Goal: Transaction & Acquisition: Purchase product/service

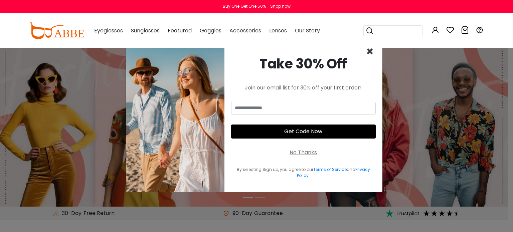
click at [368, 49] on span "×" at bounding box center [370, 51] width 8 height 17
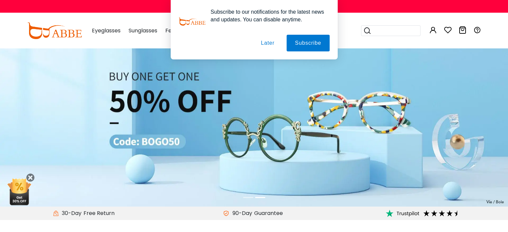
click at [264, 39] on button "Later" at bounding box center [267, 43] width 30 height 17
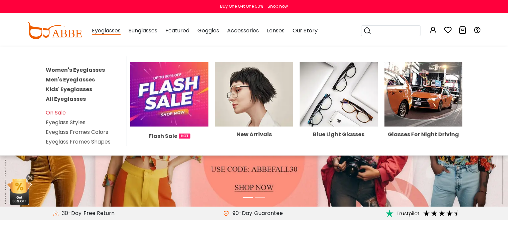
click at [75, 68] on link "Women's Eyeglasses" at bounding box center [75, 70] width 59 height 8
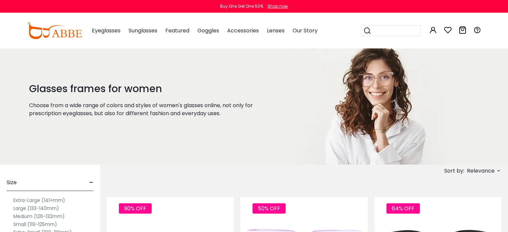
click at [47, 224] on label "Small (119-125mm)" at bounding box center [35, 224] width 44 height 8
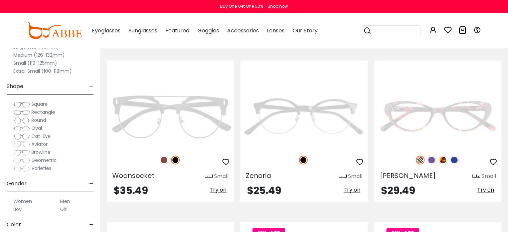
scroll to position [973, 0]
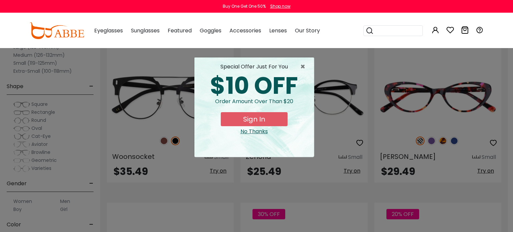
click at [304, 68] on span "×" at bounding box center [304, 67] width 8 height 8
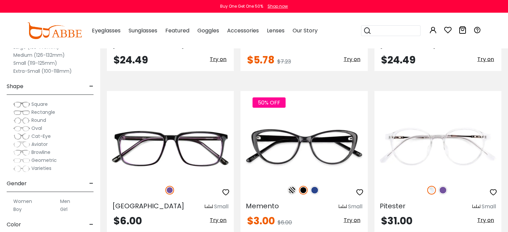
scroll to position [1600, 0]
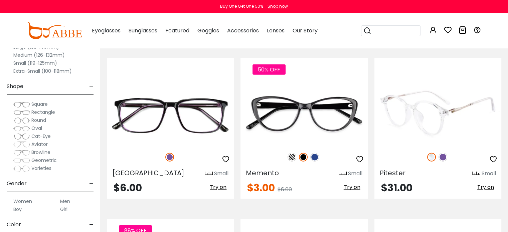
click at [444, 109] on img at bounding box center [437, 113] width 127 height 63
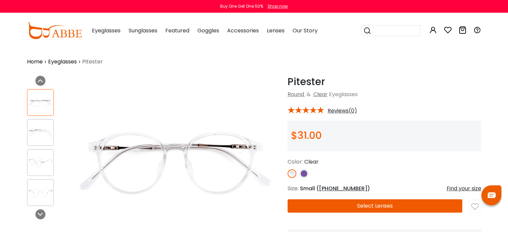
click at [384, 215] on div "Pitester Clear Round & Clear Eyeglasses * Reviews(0) **" at bounding box center [384, 173] width 194 height 194
click at [383, 209] on button "Select Lenses" at bounding box center [374, 205] width 175 height 13
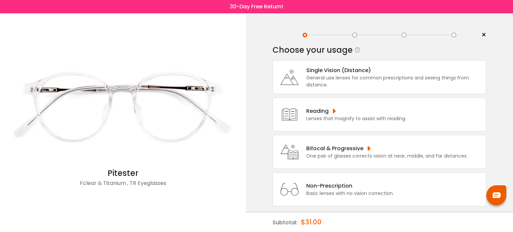
click at [325, 88] on div "General use lenses for common prescriptions and seeing things from distance." at bounding box center [394, 81] width 176 height 14
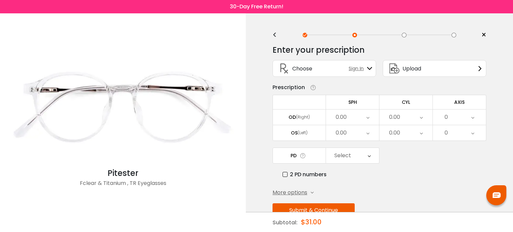
click at [352, 116] on div "0.00" at bounding box center [352, 116] width 53 height 15
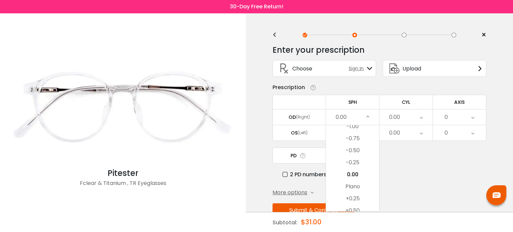
click at [370, 118] on div "0.00" at bounding box center [352, 116] width 53 height 15
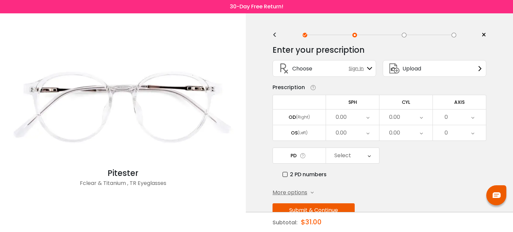
click at [369, 119] on icon at bounding box center [367, 116] width 3 height 15
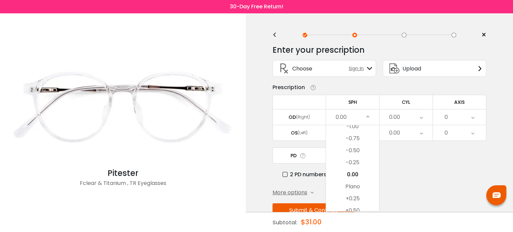
click at [350, 135] on li "-0.75" at bounding box center [352, 138] width 53 height 12
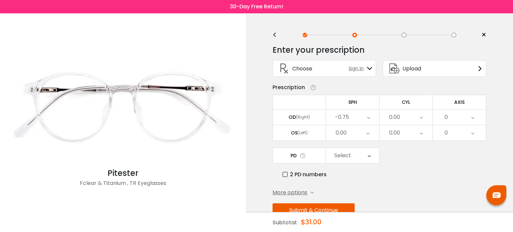
click at [370, 119] on div "-0.75" at bounding box center [352, 116] width 53 height 15
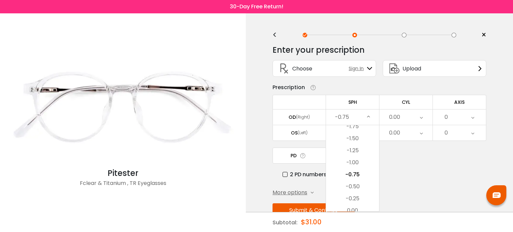
click at [355, 119] on div "-0.75" at bounding box center [352, 116] width 53 height 15
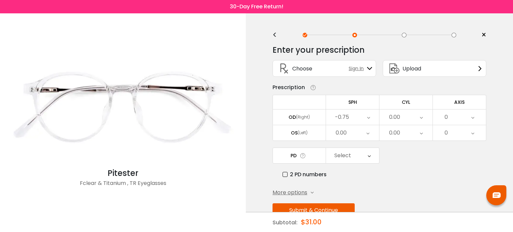
click at [353, 118] on div "-0.75" at bounding box center [352, 116] width 53 height 15
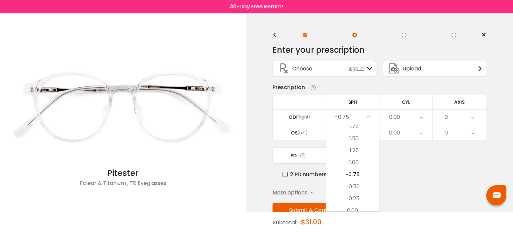
click at [360, 123] on div "-0.75" at bounding box center [352, 116] width 53 height 15
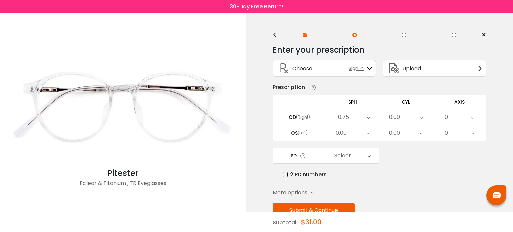
click at [359, 126] on div "0.00" at bounding box center [352, 132] width 53 height 15
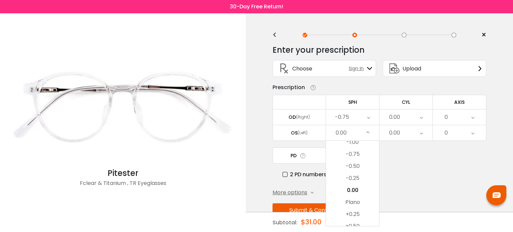
click at [354, 116] on div "-0.75" at bounding box center [352, 116] width 53 height 15
click at [354, 129] on li "-1.75" at bounding box center [352, 126] width 53 height 12
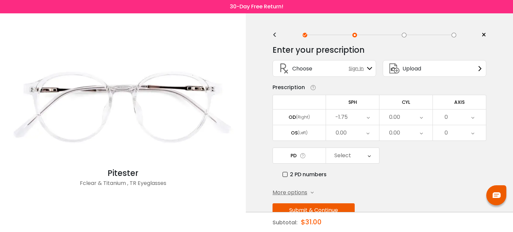
click at [359, 115] on div "-1.75" at bounding box center [352, 116] width 53 height 15
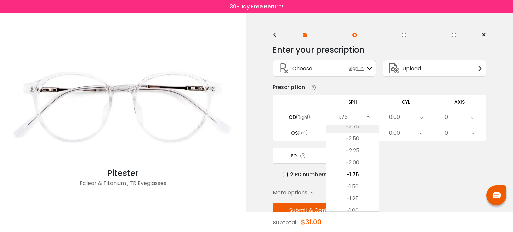
click at [356, 126] on li "-2.75" at bounding box center [352, 126] width 53 height 12
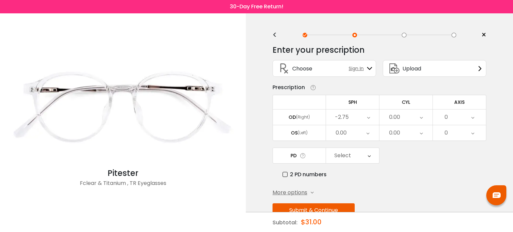
click at [358, 120] on div "-2.75" at bounding box center [352, 116] width 53 height 15
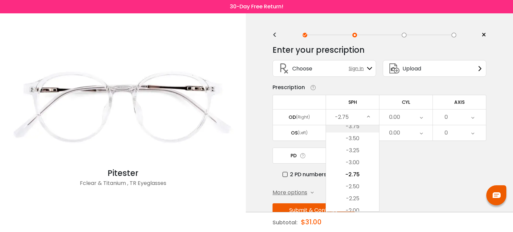
click at [355, 128] on li "-3.75" at bounding box center [352, 126] width 53 height 12
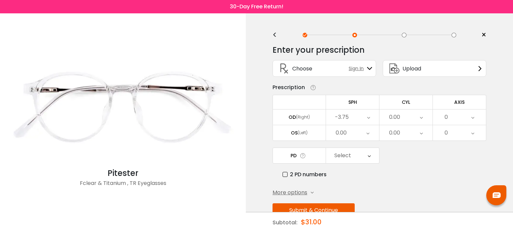
click at [356, 121] on div "-3.75" at bounding box center [352, 116] width 53 height 15
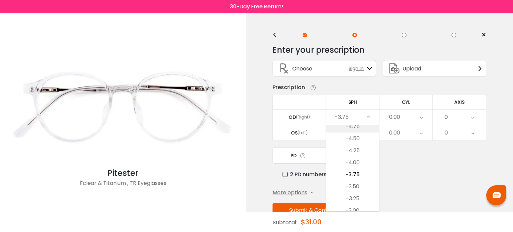
click at [355, 127] on li "-4.75" at bounding box center [352, 126] width 53 height 12
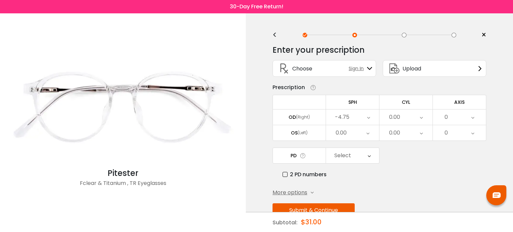
click at [355, 117] on div "-4.75" at bounding box center [352, 116] width 53 height 15
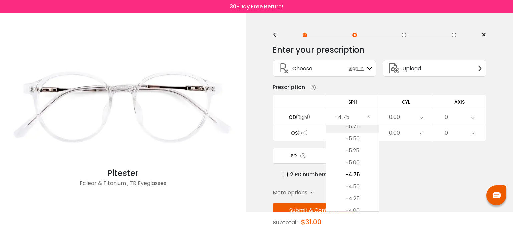
click at [353, 125] on li "-5.75" at bounding box center [352, 126] width 53 height 12
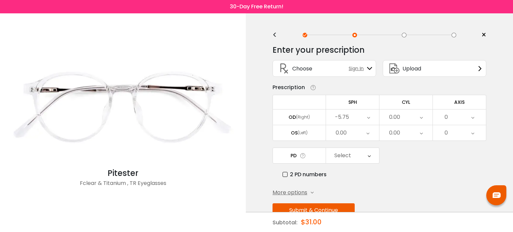
click at [348, 137] on div "0.00" at bounding box center [352, 132] width 53 height 15
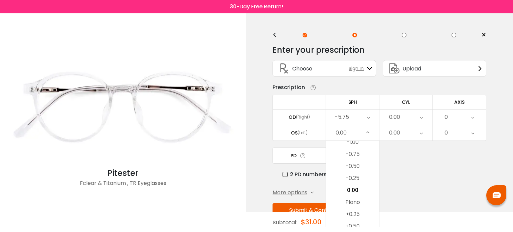
click at [348, 138] on div "0.00" at bounding box center [352, 132] width 53 height 15
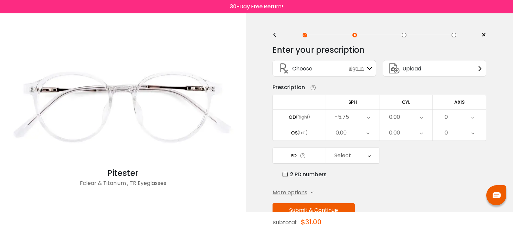
click at [348, 135] on div "0.00" at bounding box center [352, 132] width 53 height 15
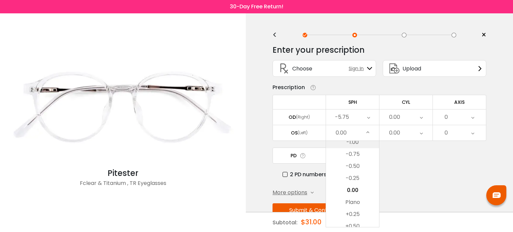
click at [348, 143] on li "-1.00" at bounding box center [352, 142] width 53 height 12
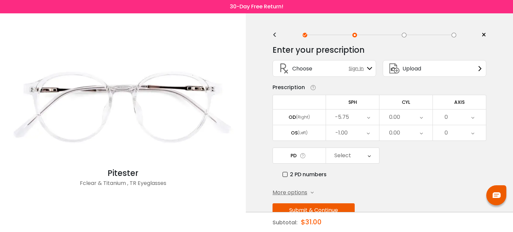
click at [348, 134] on div "-1.00" at bounding box center [352, 132] width 53 height 15
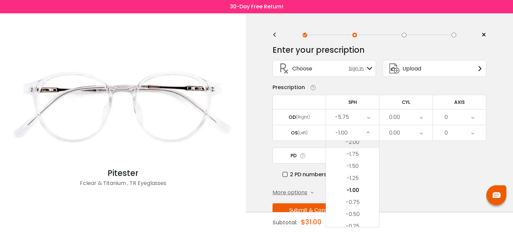
click at [347, 143] on li "-2.00" at bounding box center [352, 142] width 53 height 12
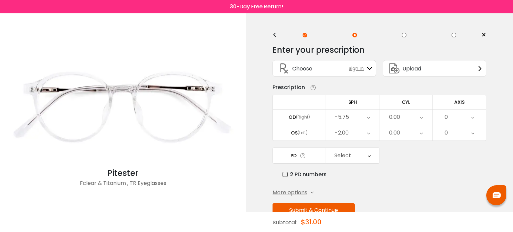
click at [348, 136] on div "-2.00" at bounding box center [342, 132] width 14 height 13
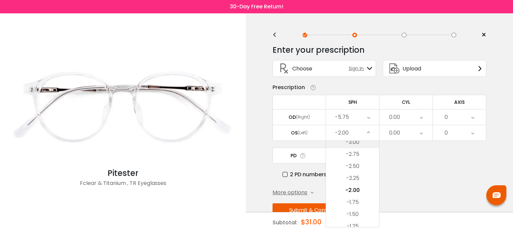
click at [347, 141] on li "-3.00" at bounding box center [352, 142] width 53 height 12
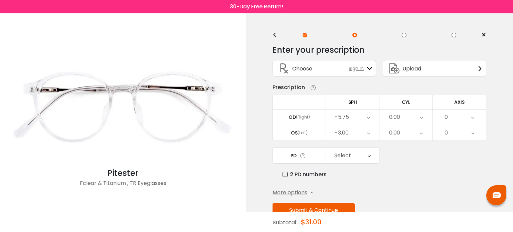
click at [348, 135] on div "-3.00" at bounding box center [342, 132] width 14 height 13
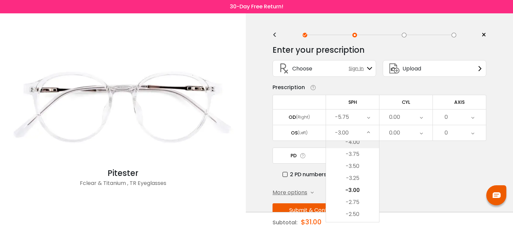
click at [347, 142] on li "-4.00" at bounding box center [352, 142] width 53 height 12
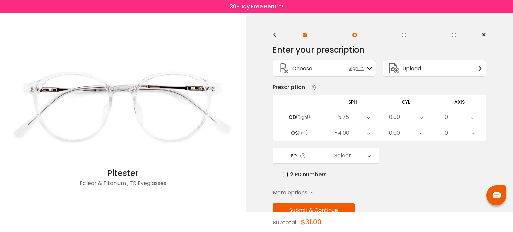
click at [347, 136] on div "-4.00" at bounding box center [342, 132] width 14 height 13
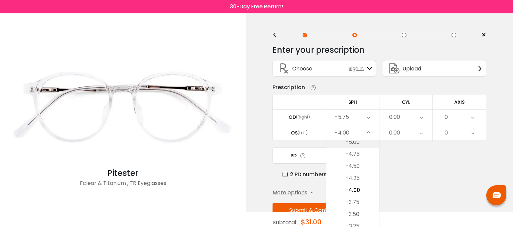
click at [347, 142] on li "-5.00" at bounding box center [352, 142] width 53 height 12
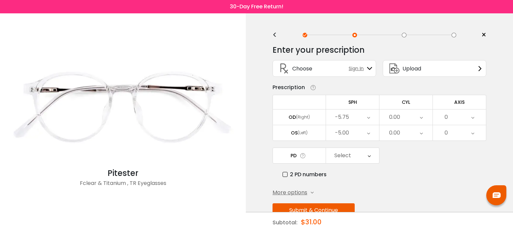
click at [349, 135] on div "-5.00" at bounding box center [352, 132] width 53 height 15
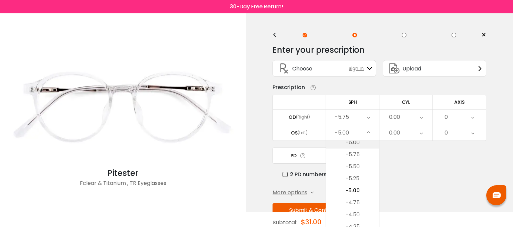
click at [347, 145] on li "-6.00" at bounding box center [352, 142] width 53 height 12
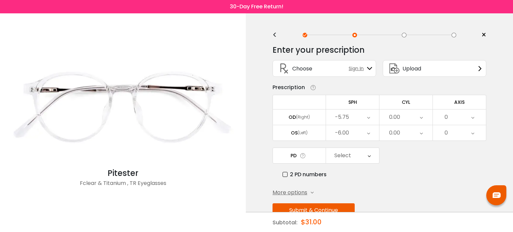
click at [318, 205] on button "Submit & Continue" at bounding box center [313, 210] width 82 height 14
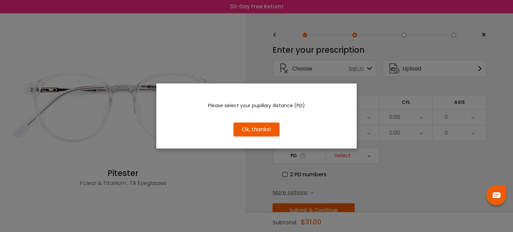
click at [264, 141] on div "Please select your pupillary distance (PD) Use Previous Keep New Edit Continue …" at bounding box center [256, 115] width 200 height 65
drag, startPoint x: 262, startPoint y: 130, endPoint x: 290, endPoint y: 159, distance: 39.6
click at [265, 133] on button "Ok, thanks!" at bounding box center [256, 129] width 46 height 14
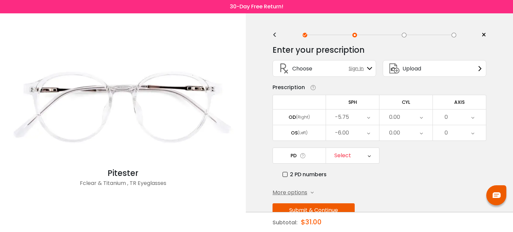
click at [298, 172] on label "2 PD numbers" at bounding box center [304, 174] width 44 height 8
drag, startPoint x: 284, startPoint y: 172, endPoint x: 290, endPoint y: 162, distance: 11.8
click at [286, 168] on div "PD Select Cancel PD Save 46 47 48 49 50 51 52 53 54 55 56 57 58 59 60 61 62 63 …" at bounding box center [379, 162] width 214 height 31
click at [283, 172] on label "2 PD numbers" at bounding box center [304, 174] width 44 height 8
click at [340, 154] on div "Select" at bounding box center [342, 155] width 17 height 13
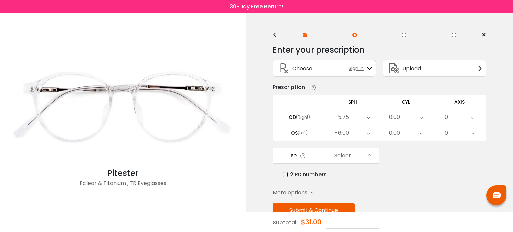
scroll to position [161, 0]
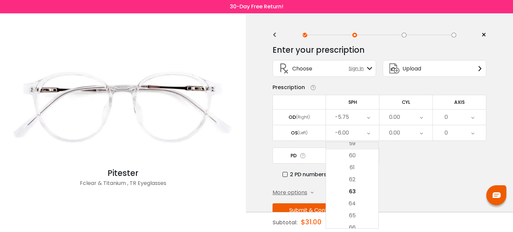
click at [356, 145] on li "59" at bounding box center [352, 143] width 52 height 12
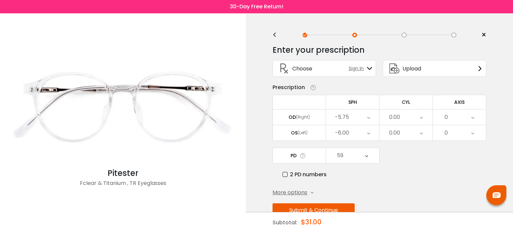
click at [307, 205] on button "Submit & Continue" at bounding box center [313, 210] width 82 height 14
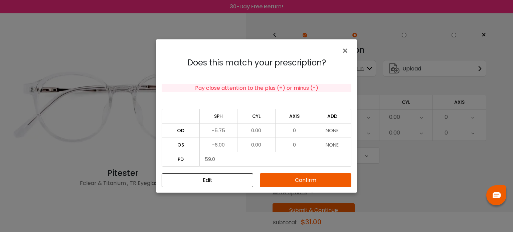
click at [303, 181] on button "Confirm" at bounding box center [305, 180] width 91 height 14
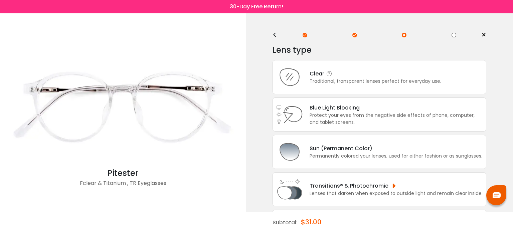
click at [322, 84] on div "Traditional, transparent lenses perfect for everyday use." at bounding box center [374, 81] width 131 height 7
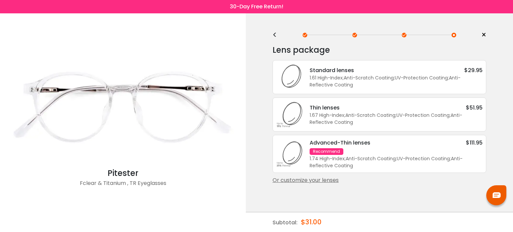
click at [362, 157] on div "1.74 High-Index ; Anti-Scratch Coating ; UV-Protection Coating ; Anti-Reflectiv…" at bounding box center [395, 162] width 173 height 14
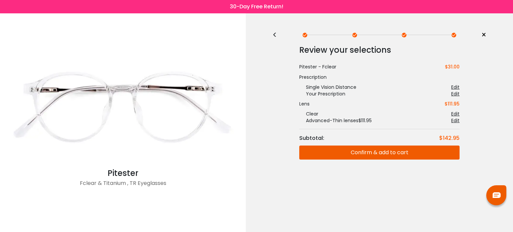
click at [362, 156] on button "Confirm & add to cart" at bounding box center [379, 152] width 160 height 14
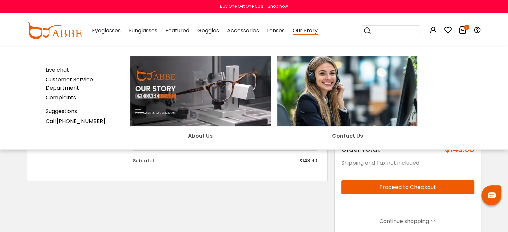
click at [304, 33] on span "Our Story" at bounding box center [304, 31] width 25 height 8
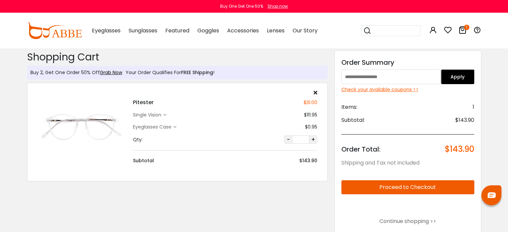
click at [300, 31] on span "Our Story" at bounding box center [304, 31] width 25 height 8
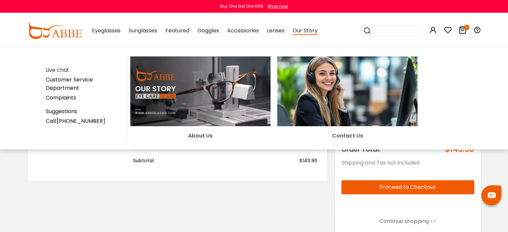
click at [204, 134] on div "About Us" at bounding box center [200, 135] width 140 height 8
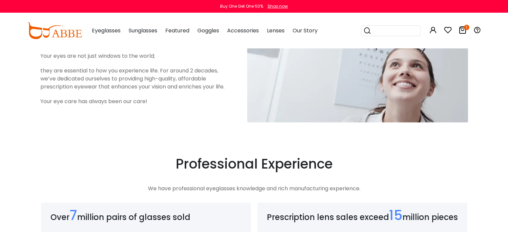
scroll to position [25, 0]
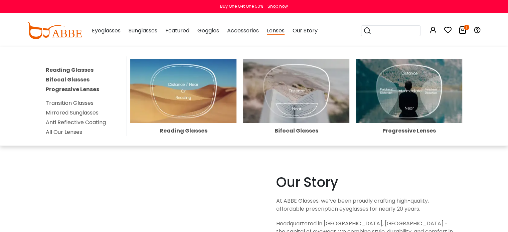
click at [67, 129] on link "All Our Lenses" at bounding box center [64, 132] width 36 height 8
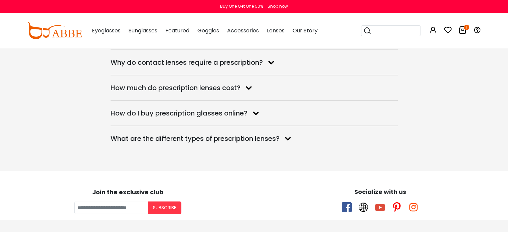
scroll to position [1261, 0]
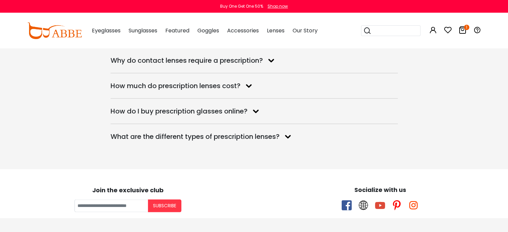
click at [266, 60] on dt "Why do contact lenses require a prescription?" at bounding box center [253, 60] width 287 height 12
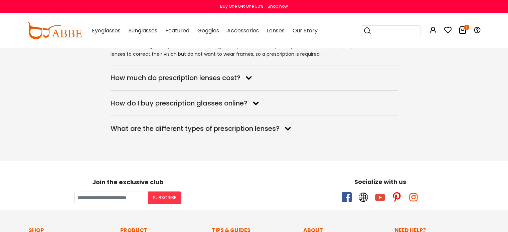
click at [291, 126] on icon at bounding box center [287, 128] width 12 height 11
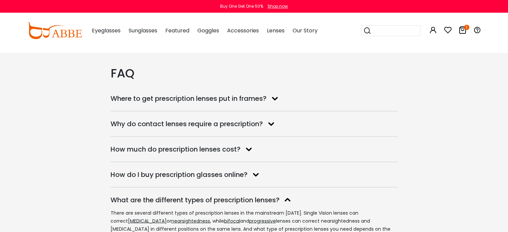
scroll to position [1159, 0]
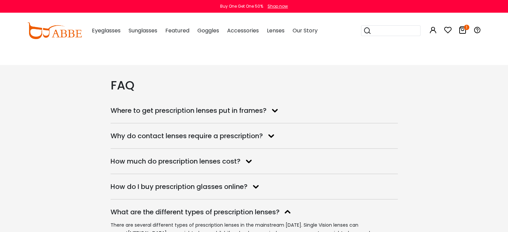
click at [250, 185] on dt "How do I buy prescription glasses online?" at bounding box center [253, 187] width 287 height 12
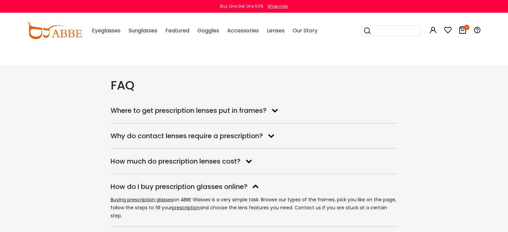
click at [319, 177] on dl "How do I buy prescription glasses online? Buying prescription glasses on ABBE G…" at bounding box center [253, 200] width 287 height 52
click at [232, 167] on dt "How much do prescription lenses cost?" at bounding box center [253, 161] width 287 height 12
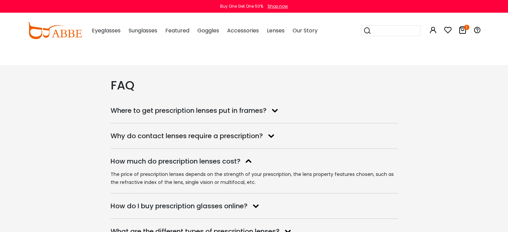
click at [227, 146] on dl "Why do contact lenses require a prescription? If you are wearing beauty contact…" at bounding box center [253, 135] width 287 height 25
click at [227, 139] on h3 "Why do contact lenses require a prescription?" at bounding box center [186, 135] width 152 height 8
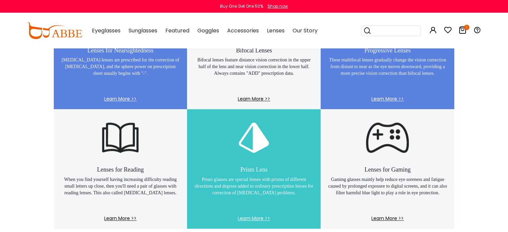
scroll to position [433, 0]
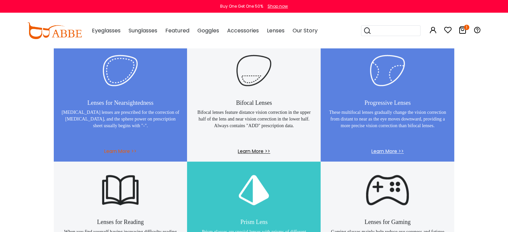
click at [118, 151] on span "Learn More >>" at bounding box center [120, 155] width 120 height 14
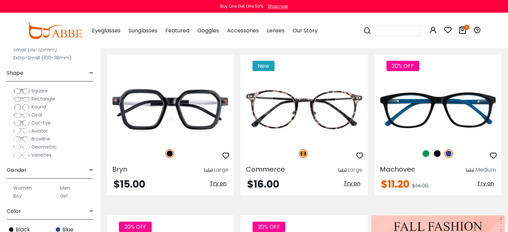
scroll to position [211, 0]
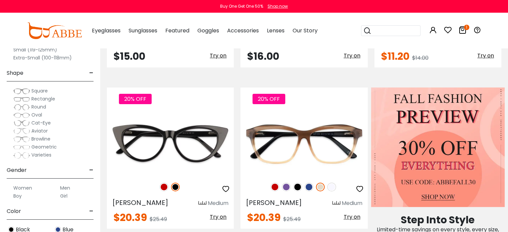
click at [8, 188] on div "Women" at bounding box center [27, 188] width 40 height 8
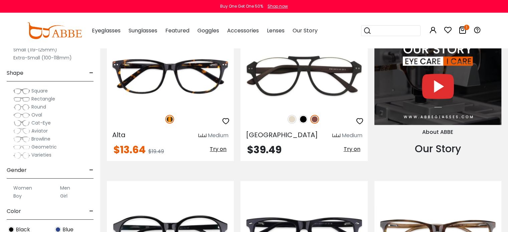
scroll to position [618, 0]
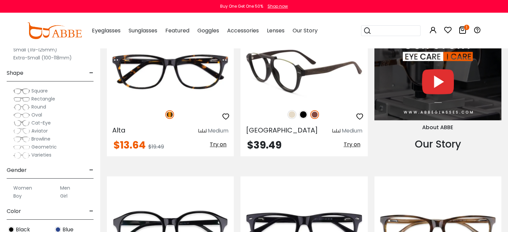
click at [288, 112] on img at bounding box center [291, 114] width 9 height 9
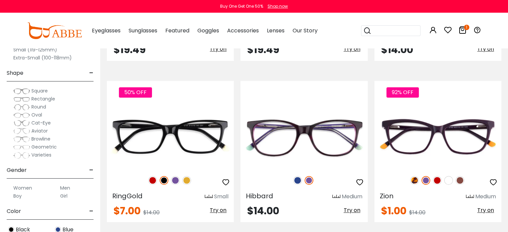
scroll to position [884, 0]
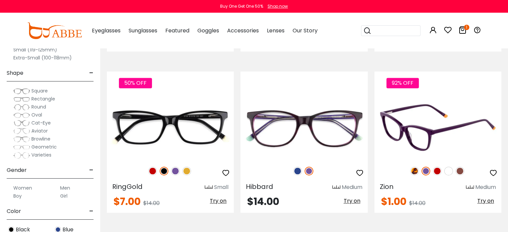
click at [448, 168] on img at bounding box center [448, 171] width 9 height 9
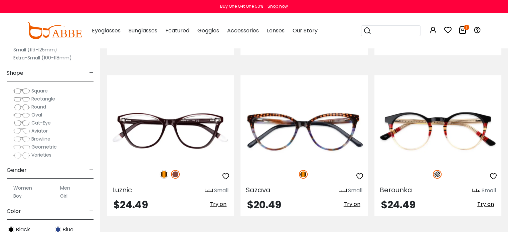
scroll to position [3279, 0]
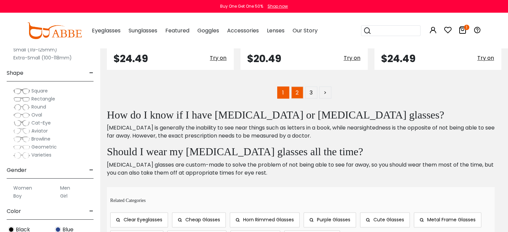
click at [301, 89] on link "2" at bounding box center [297, 92] width 12 height 12
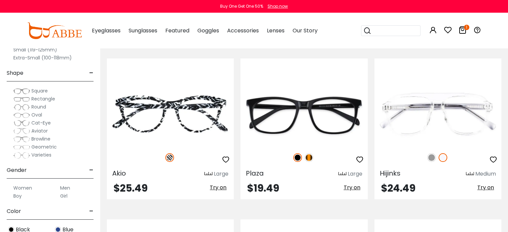
scroll to position [2645, 0]
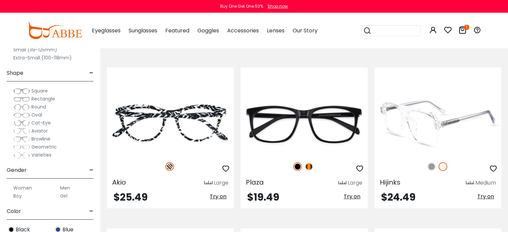
click at [431, 164] on img at bounding box center [431, 166] width 9 height 9
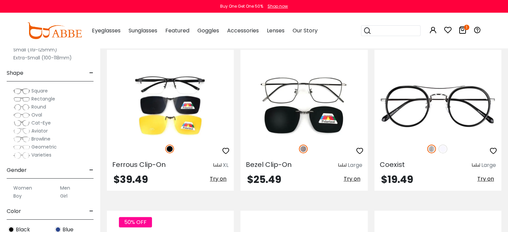
scroll to position [2837, 0]
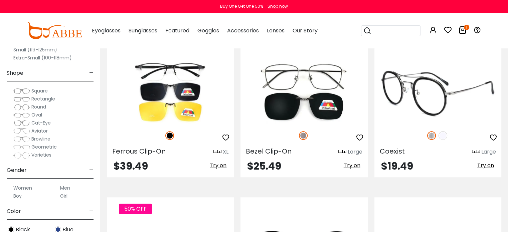
click at [442, 131] on img at bounding box center [442, 135] width 9 height 9
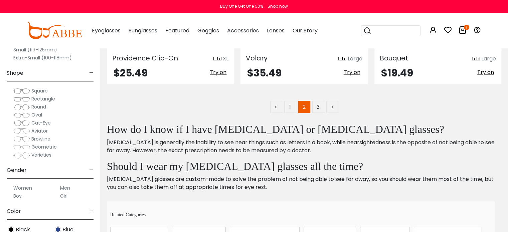
scroll to position [3256, 0]
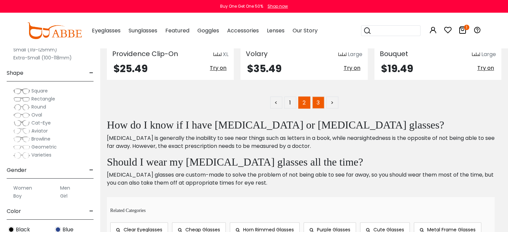
click at [314, 97] on link "3" at bounding box center [318, 102] width 12 height 12
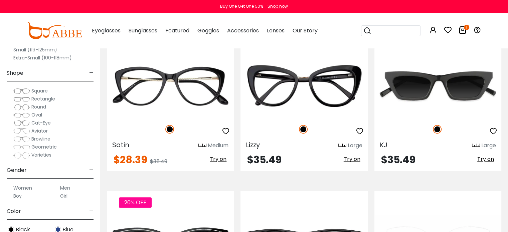
scroll to position [749, 0]
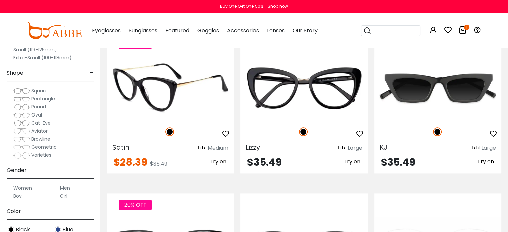
click at [195, 108] on img at bounding box center [170, 87] width 127 height 63
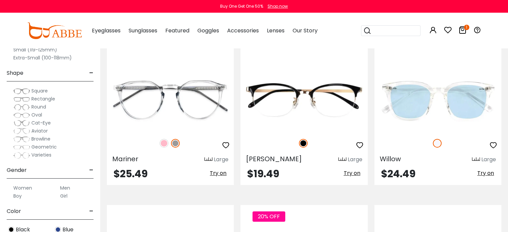
scroll to position [259, 0]
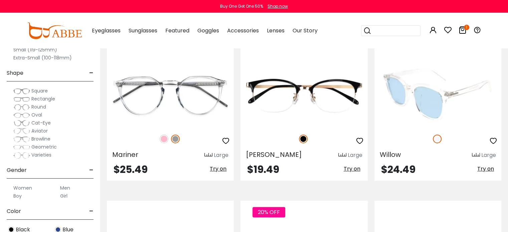
click at [423, 104] on img at bounding box center [437, 94] width 127 height 63
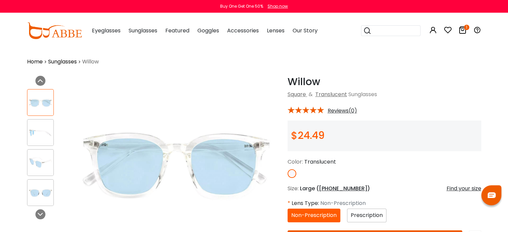
click at [364, 220] on div "Prescription" at bounding box center [366, 216] width 39 height 14
click at [364, 213] on span "Prescription" at bounding box center [366, 215] width 32 height 8
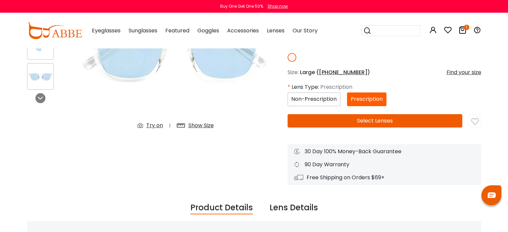
scroll to position [118, 0]
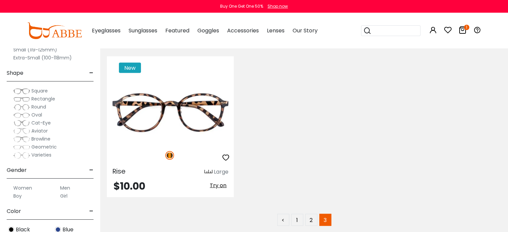
scroll to position [1223, 0]
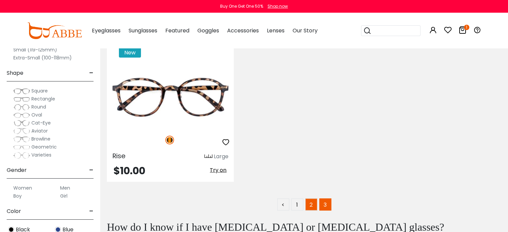
click at [310, 205] on link "2" at bounding box center [311, 204] width 12 height 12
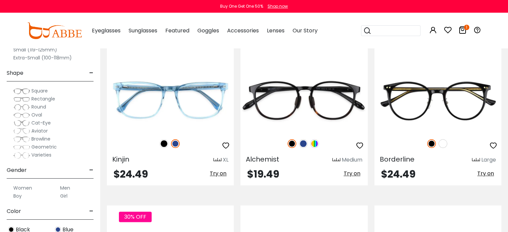
scroll to position [741, 0]
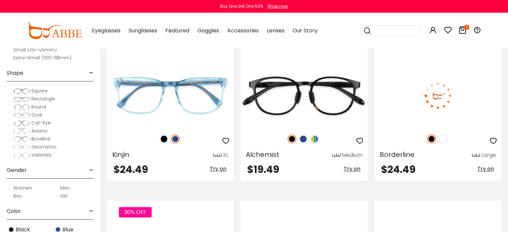
click at [443, 139] on img at bounding box center [442, 138] width 9 height 9
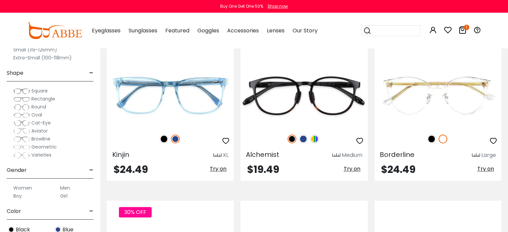
scroll to position [877, 0]
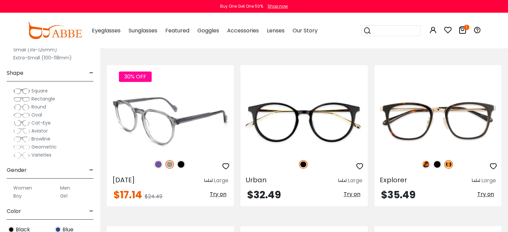
click at [168, 139] on img at bounding box center [170, 120] width 127 height 63
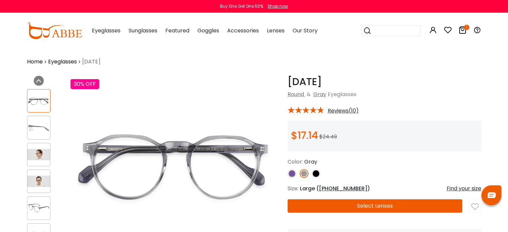
click at [38, 159] on img at bounding box center [38, 154] width 23 height 11
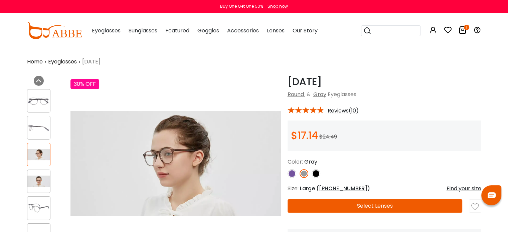
click at [41, 176] on img at bounding box center [38, 181] width 23 height 11
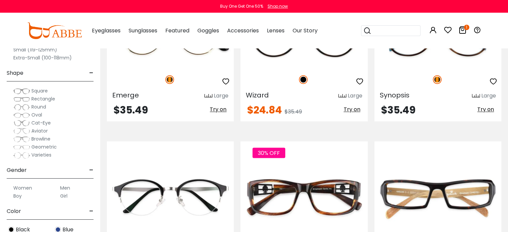
scroll to position [1227, 0]
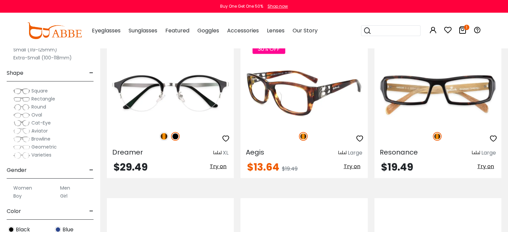
click at [313, 100] on img at bounding box center [303, 92] width 127 height 63
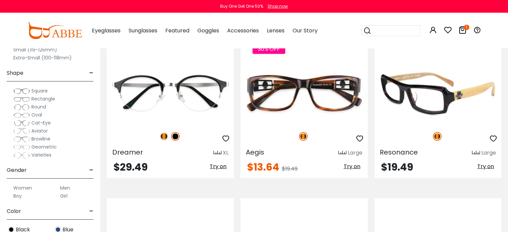
click at [424, 114] on img at bounding box center [437, 92] width 127 height 63
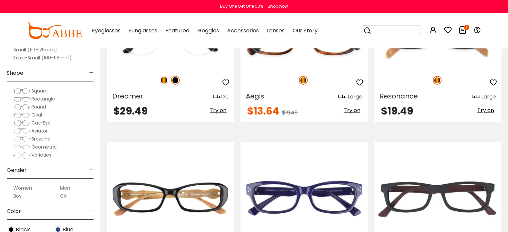
scroll to position [1369, 0]
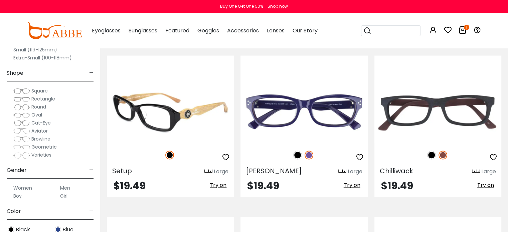
click at [206, 120] on img at bounding box center [170, 111] width 127 height 63
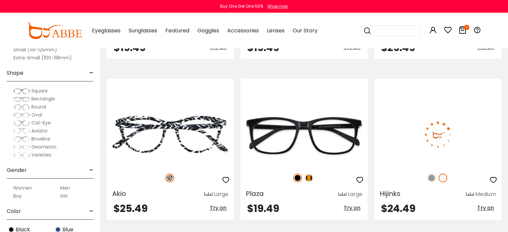
scroll to position [2629, 0]
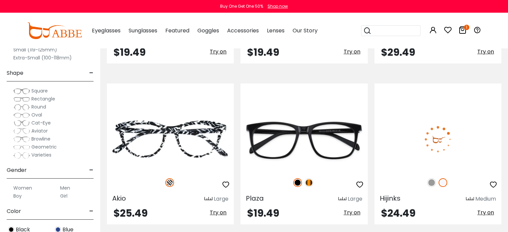
click at [438, 128] on img at bounding box center [437, 138] width 127 height 63
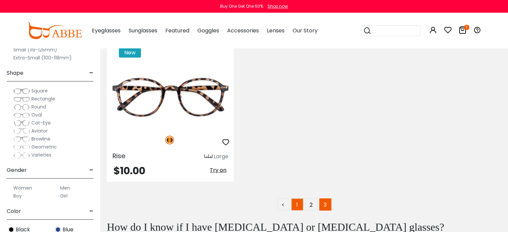
click at [294, 201] on link "1" at bounding box center [297, 204] width 12 height 12
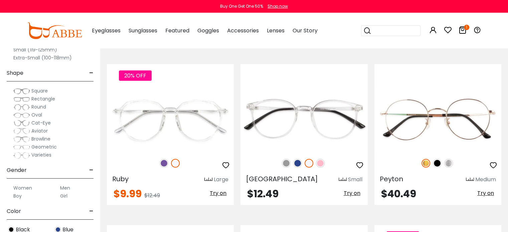
scroll to position [2496, 0]
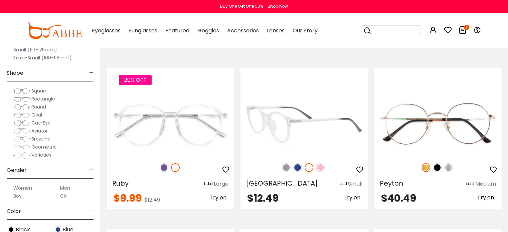
click at [312, 140] on img at bounding box center [303, 123] width 127 height 63
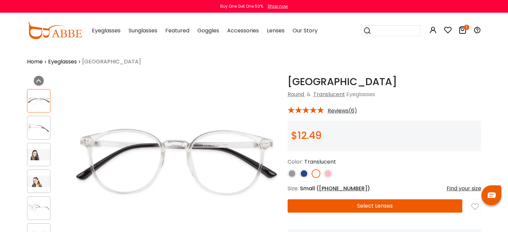
click at [45, 148] on div at bounding box center [38, 154] width 23 height 23
click at [41, 152] on img at bounding box center [38, 154] width 23 height 11
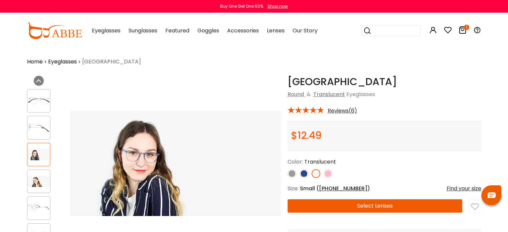
click at [38, 167] on div at bounding box center [45, 168] width 37 height 164
click at [39, 184] on img at bounding box center [38, 181] width 23 height 11
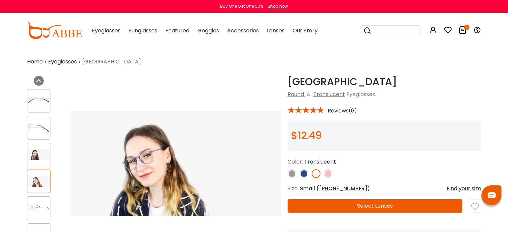
click at [33, 138] on div at bounding box center [38, 127] width 23 height 23
click at [43, 104] on img at bounding box center [38, 100] width 23 height 11
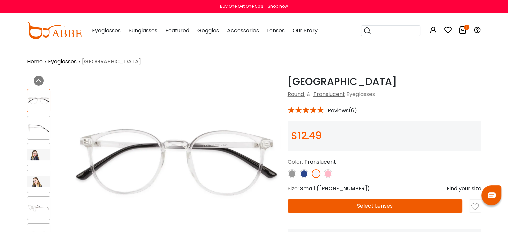
click at [291, 172] on img at bounding box center [291, 173] width 9 height 9
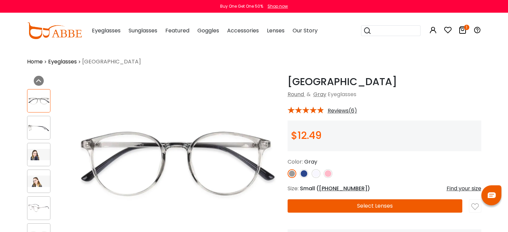
click at [300, 176] on link at bounding box center [303, 173] width 9 height 9
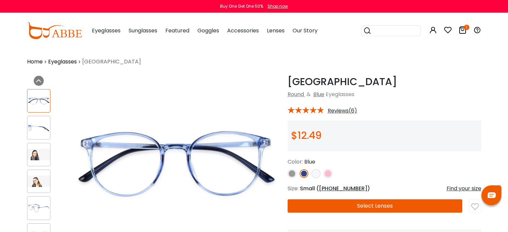
click at [294, 174] on img at bounding box center [291, 173] width 9 height 9
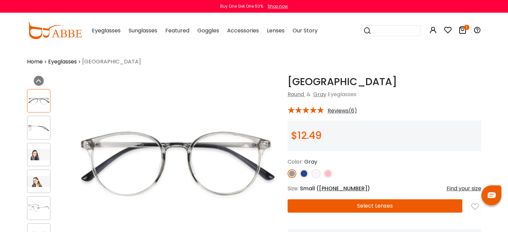
click at [312, 170] on link at bounding box center [315, 173] width 9 height 9
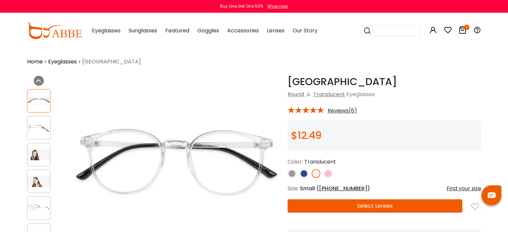
click at [341, 202] on button "Select Lenses" at bounding box center [374, 205] width 175 height 13
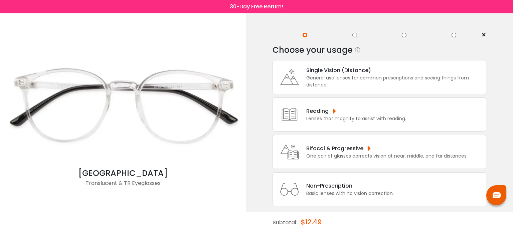
click at [354, 75] on div "General use lenses for common prescriptions and seeing things from distance." at bounding box center [394, 81] width 176 height 14
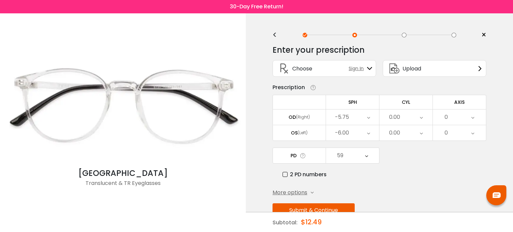
click at [356, 118] on div "-5.75" at bounding box center [352, 116] width 53 height 15
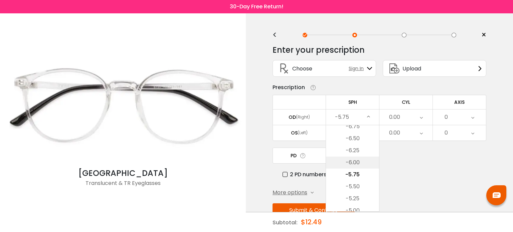
click at [353, 161] on li "-6.00" at bounding box center [352, 163] width 53 height 12
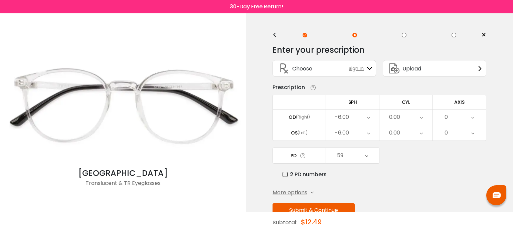
click at [353, 132] on div "-6.00" at bounding box center [352, 132] width 53 height 15
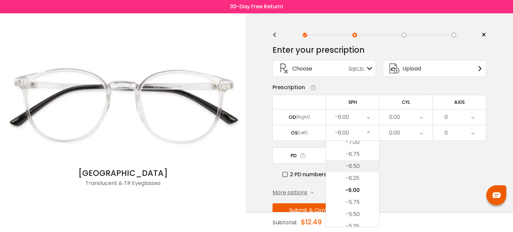
click at [354, 168] on li "-6.50" at bounding box center [352, 166] width 53 height 12
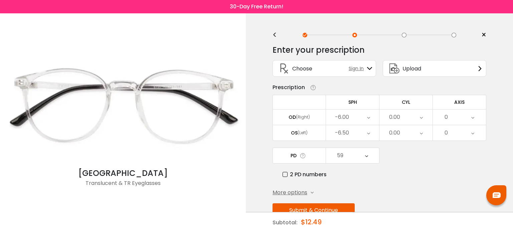
click at [316, 210] on button "Submit & Continue" at bounding box center [313, 210] width 82 height 14
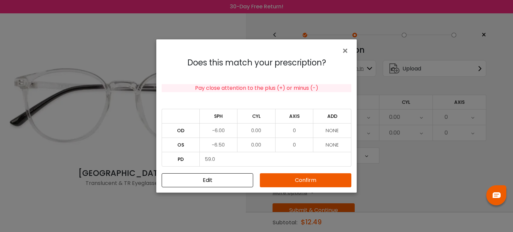
click at [303, 187] on button "Confirm" at bounding box center [305, 180] width 91 height 14
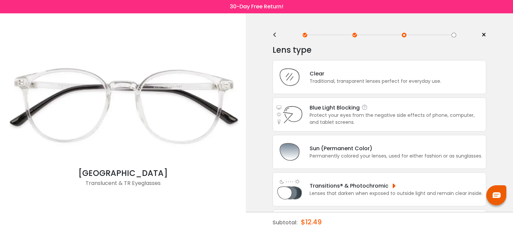
click at [322, 106] on div "Blue Light Blocking Blue Light Blocking Blue Light blocking lenses offer the be…" at bounding box center [395, 107] width 173 height 8
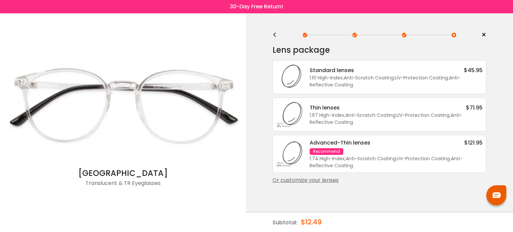
click at [324, 155] on div "1.74 High-Index ; Anti-Scratch Coating ; UV-Protection Coating ; Anti-Reflectiv…" at bounding box center [395, 162] width 173 height 14
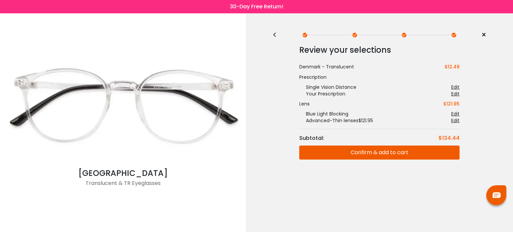
click at [336, 147] on button "Confirm & add to cart" at bounding box center [379, 152] width 160 height 14
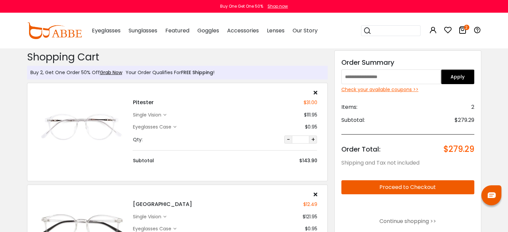
click at [315, 94] on icon at bounding box center [315, 92] width 4 height 5
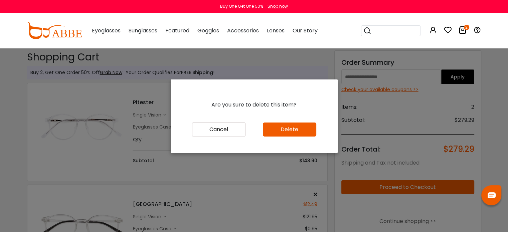
click at [303, 130] on button "Delete" at bounding box center [289, 129] width 53 height 14
